Goal: Information Seeking & Learning: Check status

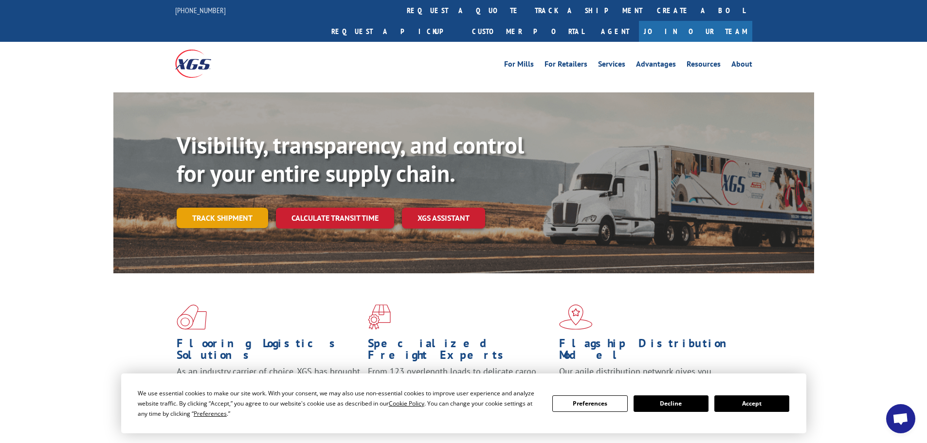
click at [240, 208] on link "Track shipment" at bounding box center [222, 218] width 91 height 20
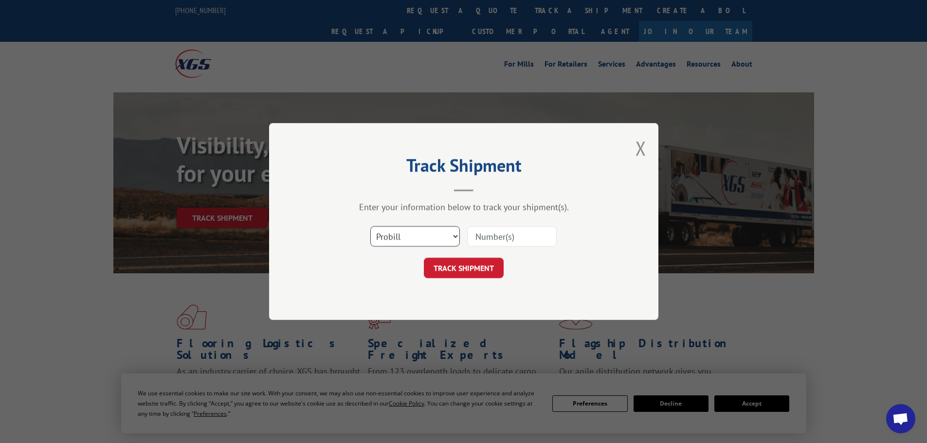
click at [410, 231] on select "Select category... Probill BOL PO" at bounding box center [415, 236] width 90 height 20
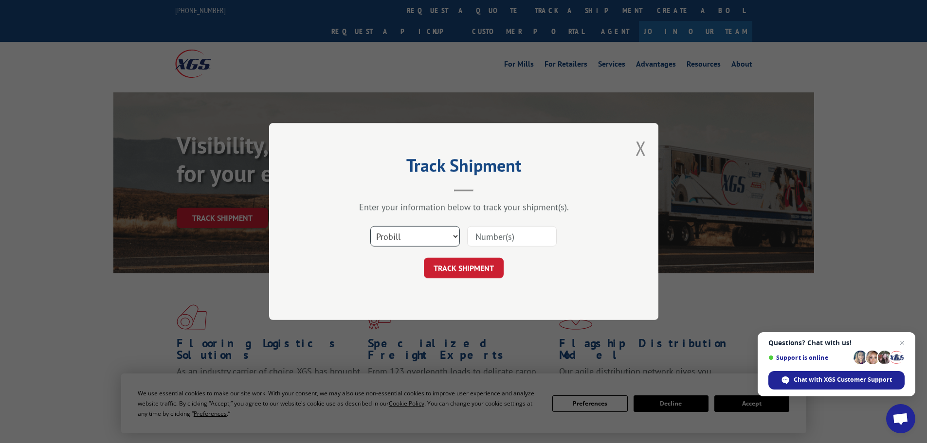
select select "po"
click at [370, 226] on select "Select category... Probill BOL PO" at bounding box center [415, 236] width 90 height 20
drag, startPoint x: 473, startPoint y: 251, endPoint x: 492, endPoint y: 242, distance: 20.7
click at [476, 249] on div "Select category... Probill BOL PO" at bounding box center [464, 236] width 292 height 32
click at [492, 242] on input at bounding box center [512, 236] width 90 height 20
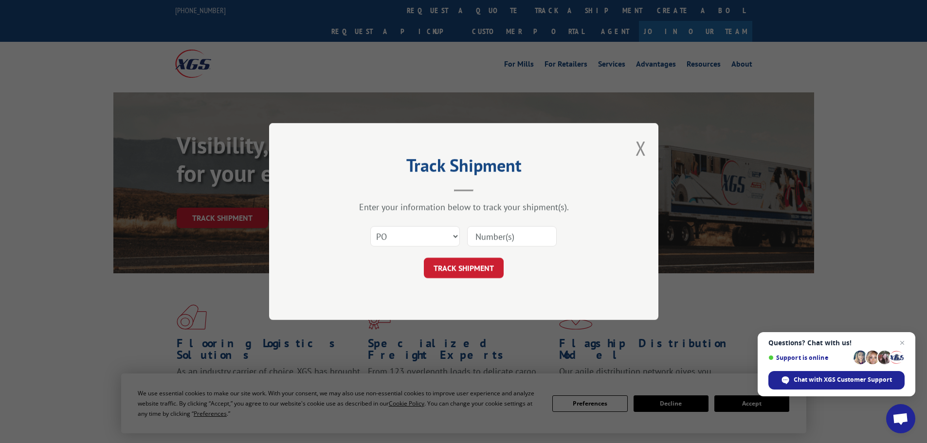
paste input "49510230"
type input "49510230"
click at [473, 265] on button "TRACK SHIPMENT" at bounding box center [464, 268] width 80 height 20
